Goal: Task Accomplishment & Management: Use online tool/utility

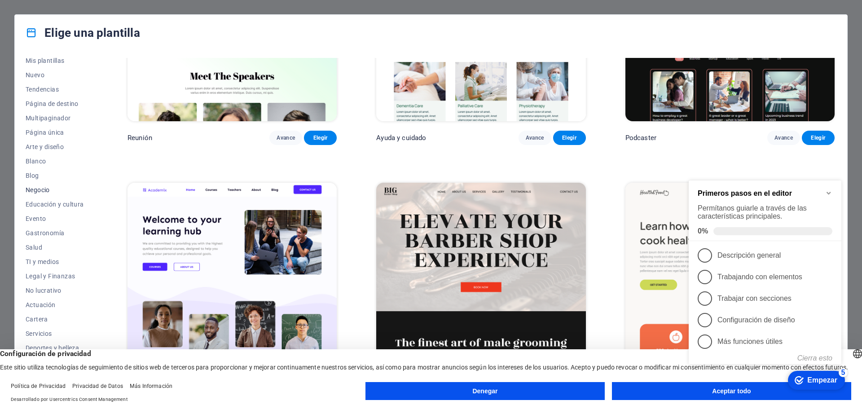
scroll to position [34, 0]
click at [47, 247] on font "TI y medios" at bounding box center [42, 246] width 33 height 7
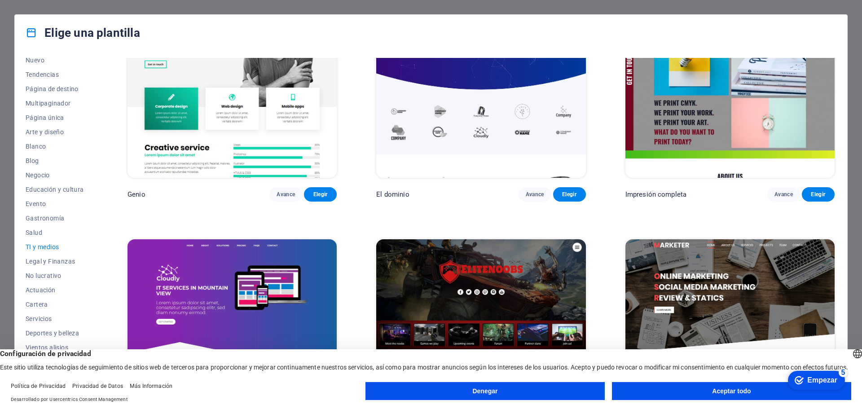
scroll to position [653, 0]
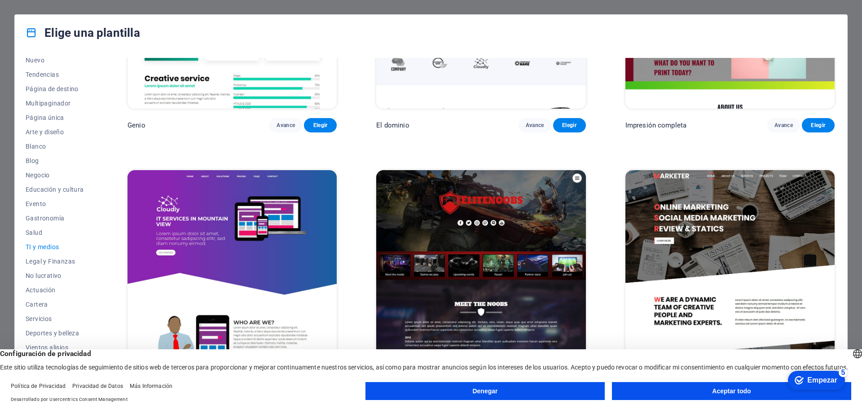
click at [741, 392] on font "Aceptar todo" at bounding box center [731, 390] width 39 height 7
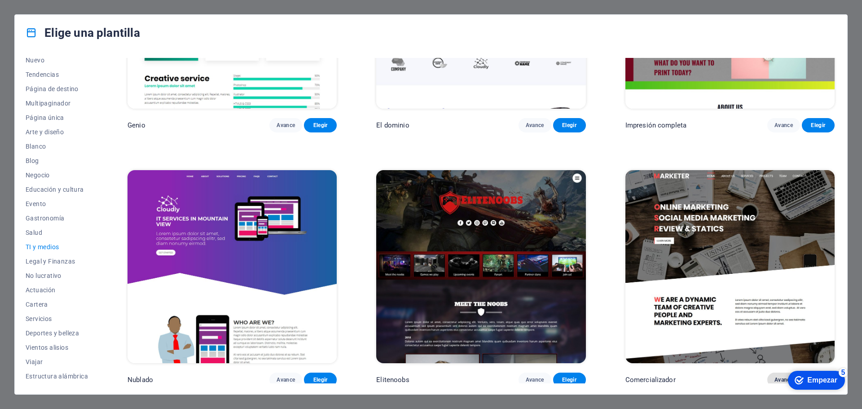
click at [779, 377] on font "Avance" at bounding box center [784, 380] width 18 height 6
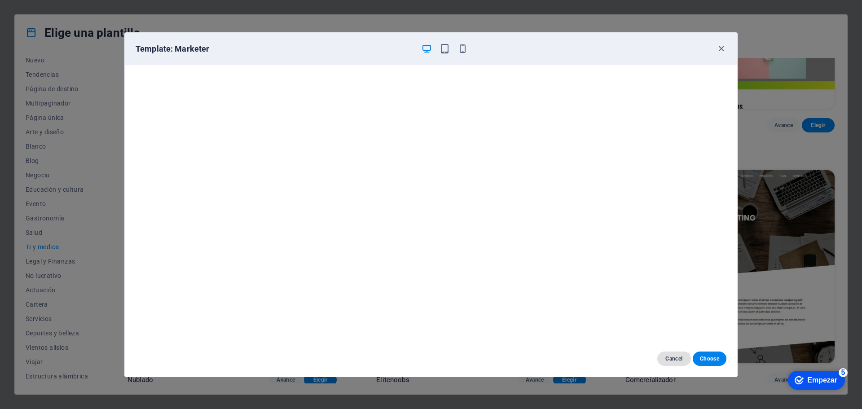
click at [672, 359] on span "Cancel" at bounding box center [674, 358] width 19 height 7
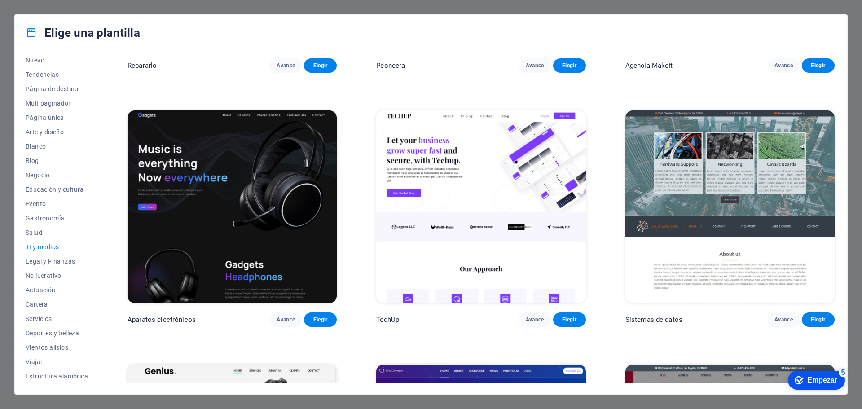
scroll to position [0, 0]
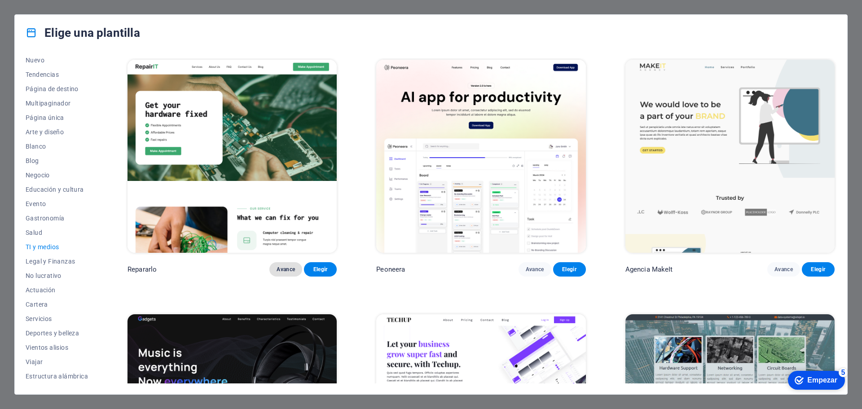
click at [283, 267] on font "Avance" at bounding box center [286, 269] width 18 height 6
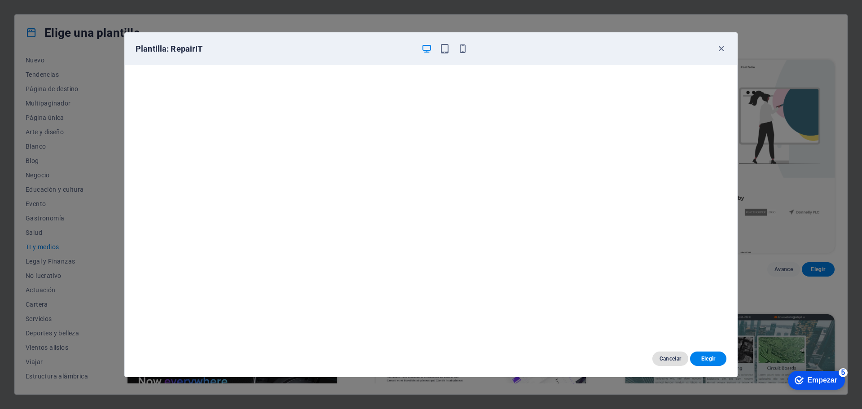
click at [666, 356] on font "Cancelar" at bounding box center [671, 359] width 22 height 6
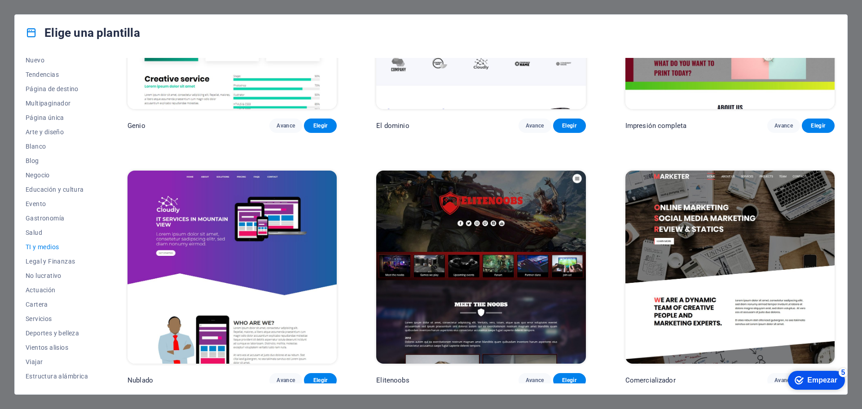
scroll to position [653, 0]
click at [775, 377] on font "Avance" at bounding box center [784, 380] width 18 height 6
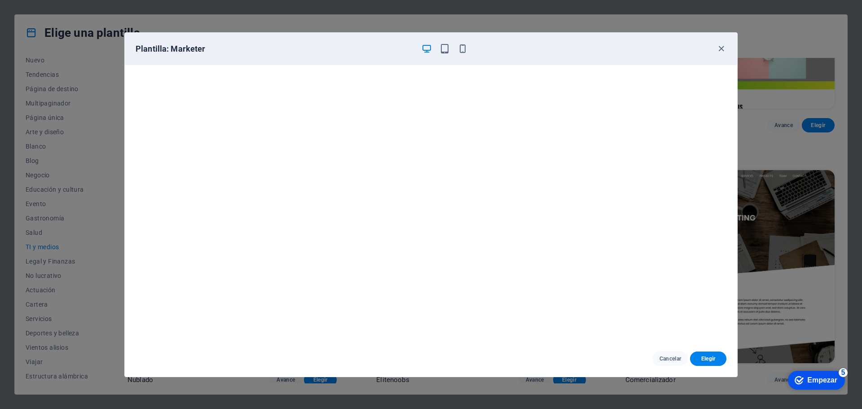
scroll to position [2, 0]
click at [705, 358] on font "Elegir" at bounding box center [708, 359] width 14 height 6
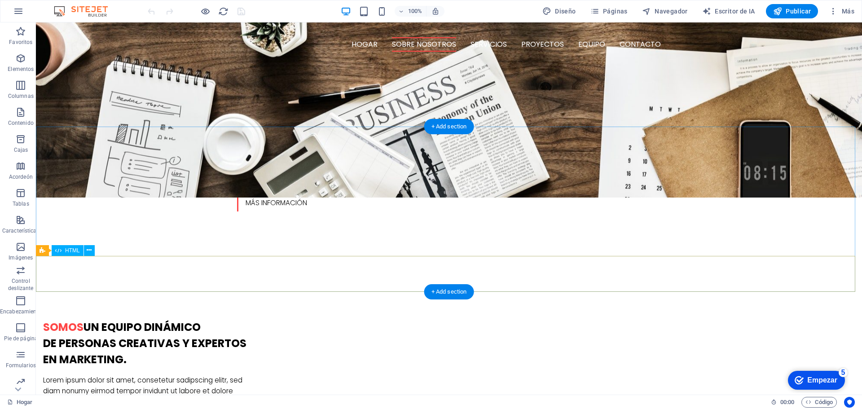
scroll to position [494, 0]
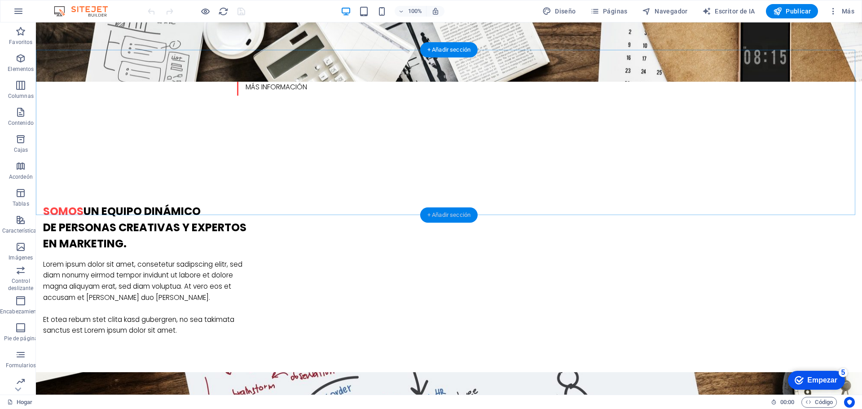
click at [447, 215] on font "+ Añadir sección" at bounding box center [448, 214] width 43 height 7
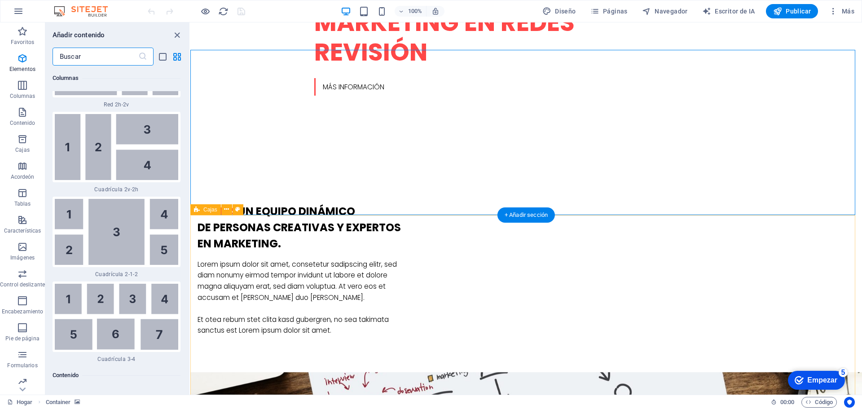
scroll to position [2749, 0]
click at [107, 56] on input "text" at bounding box center [96, 57] width 86 height 18
click at [144, 56] on icon at bounding box center [142, 56] width 9 height 9
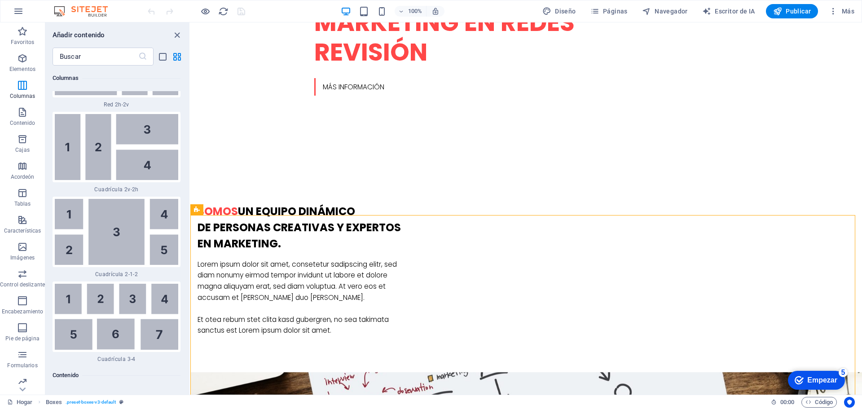
click at [822, 378] on font "Empezar" at bounding box center [822, 380] width 30 height 8
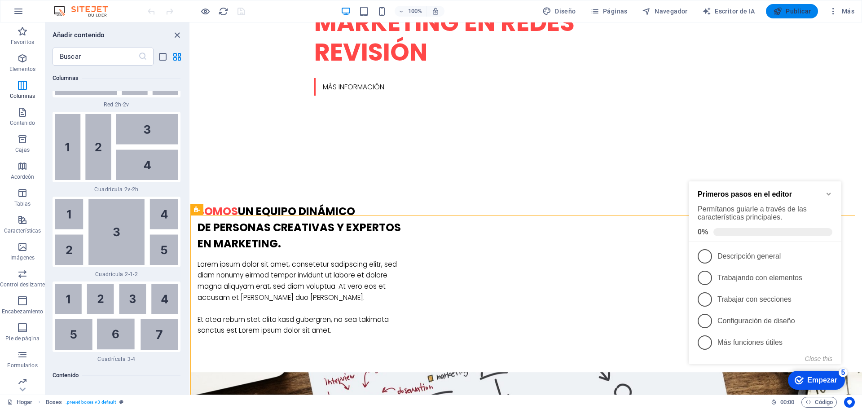
click at [791, 10] on font "Publicar" at bounding box center [798, 11] width 25 height 7
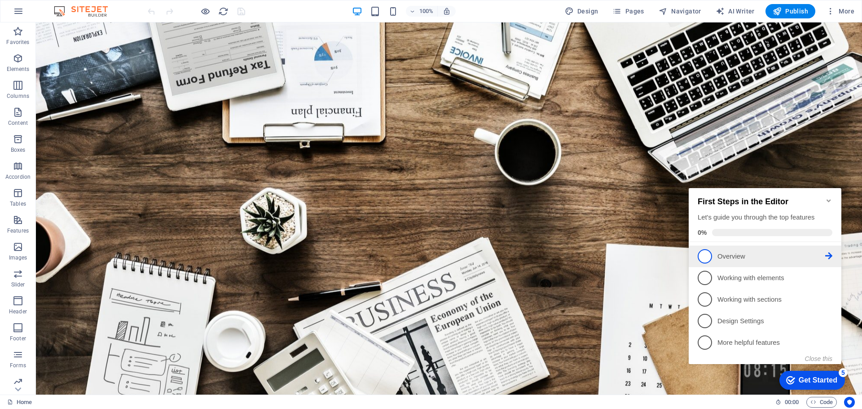
click at [704, 254] on span "1" at bounding box center [705, 256] width 14 height 14
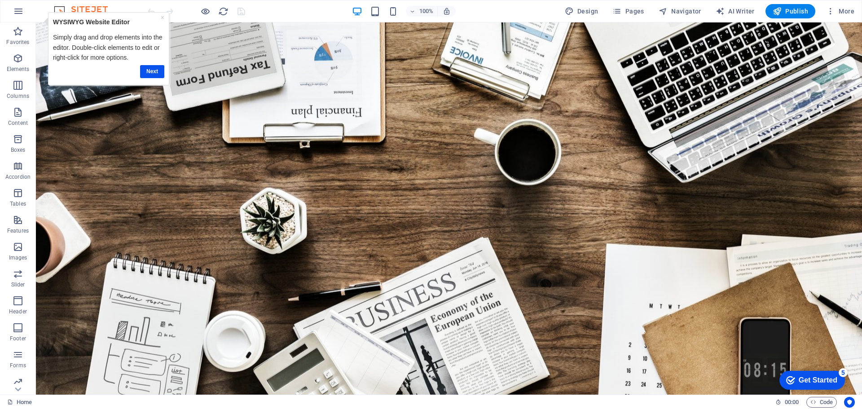
click at [811, 379] on div "Get Started" at bounding box center [818, 380] width 39 height 8
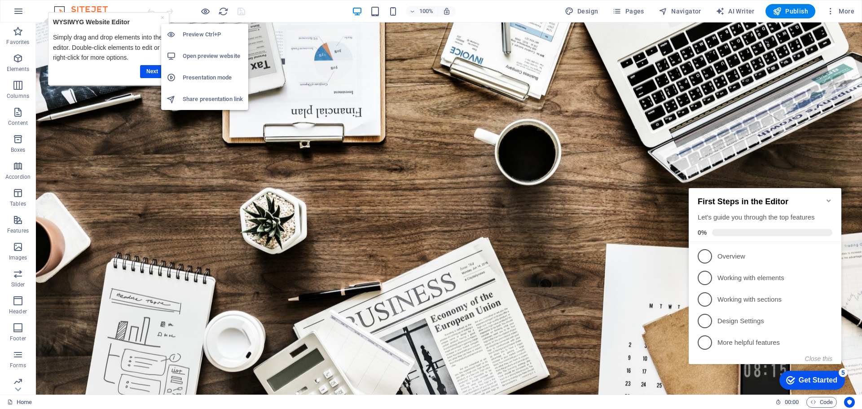
click at [206, 54] on h6 "Open preview website" at bounding box center [213, 56] width 60 height 11
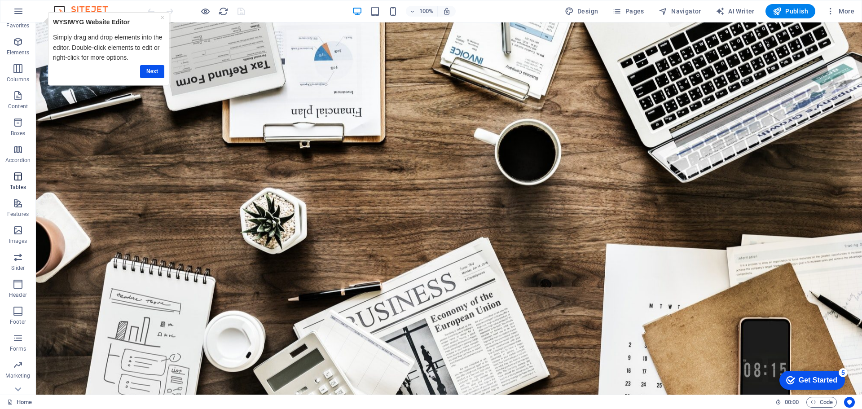
scroll to position [32, 0]
click at [17, 354] on icon "button" at bounding box center [18, 349] width 11 height 11
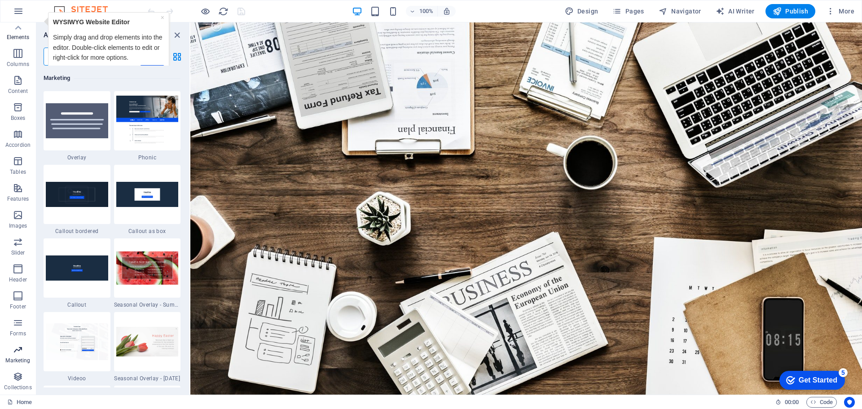
scroll to position [7314, 0]
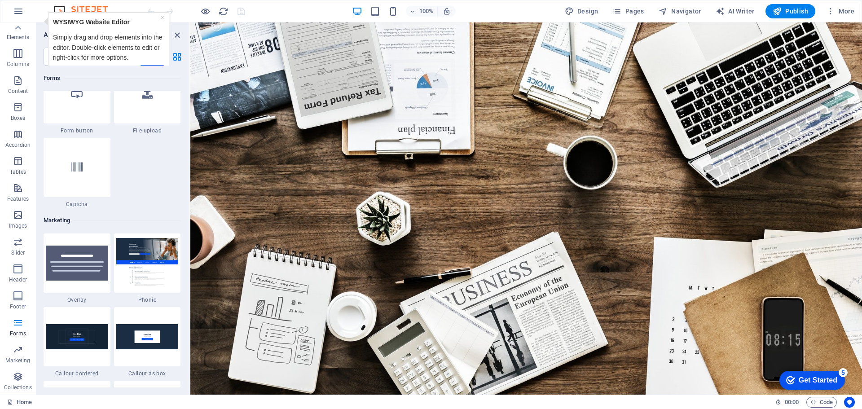
scroll to position [7089, 0]
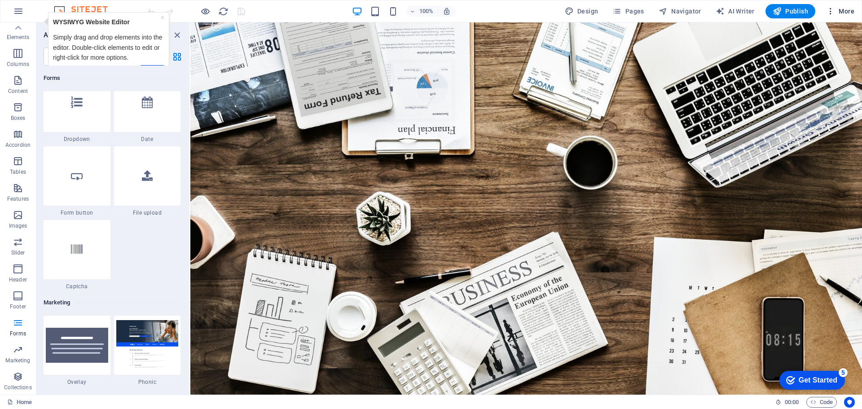
click at [846, 13] on span "More" at bounding box center [840, 11] width 28 height 9
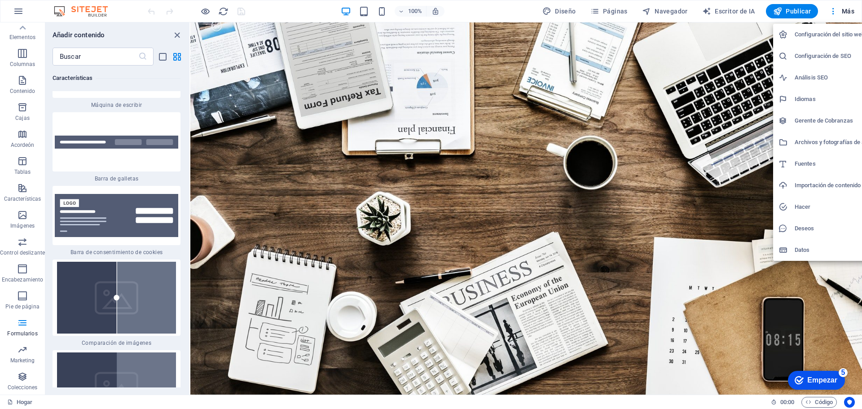
scroll to position [14163, 0]
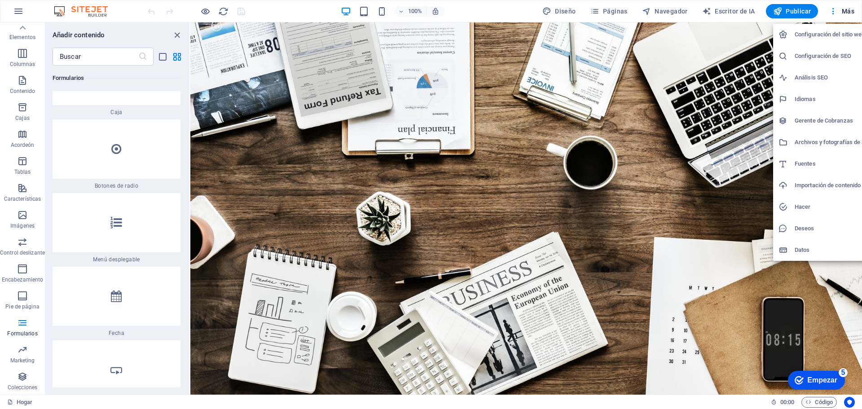
click at [803, 99] on font "Idiomas" at bounding box center [805, 99] width 21 height 7
select select "41"
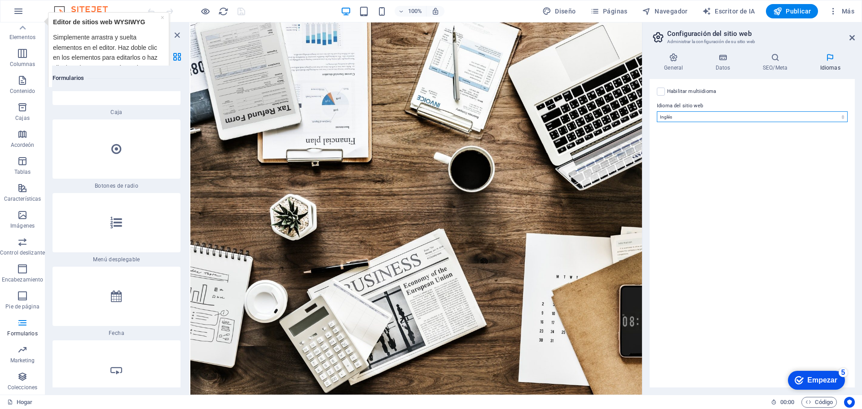
click at [795, 115] on select "Abjasio Lejos africaans Akan albanés [GEOGRAPHIC_DATA] árabe [PERSON_NAME] Assa…" at bounding box center [752, 116] width 191 height 11
click at [662, 93] on label at bounding box center [661, 92] width 8 height 8
click at [0, 0] on input "Habilitar multiidioma To disable multilanguage delete all languages until only …" at bounding box center [0, 0] width 0 height 0
select select
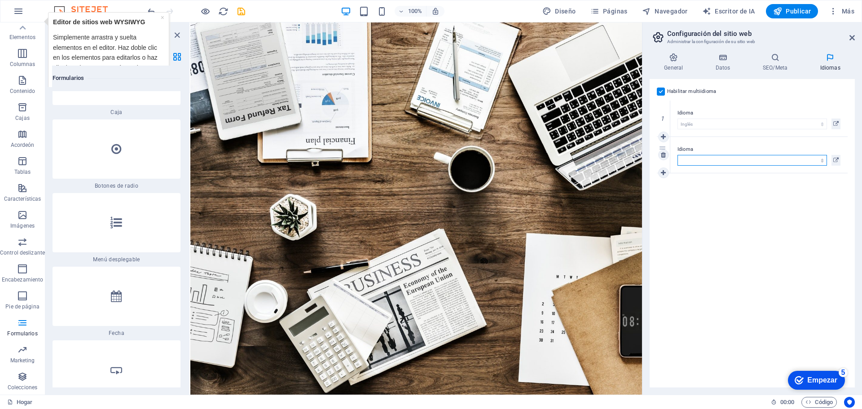
click at [815, 162] on select "Abjasio Lejos africaans Akan albanés [GEOGRAPHIC_DATA] árabe [PERSON_NAME] Assa…" at bounding box center [753, 160] width 150 height 11
